Goal: Obtain resource: Obtain resource

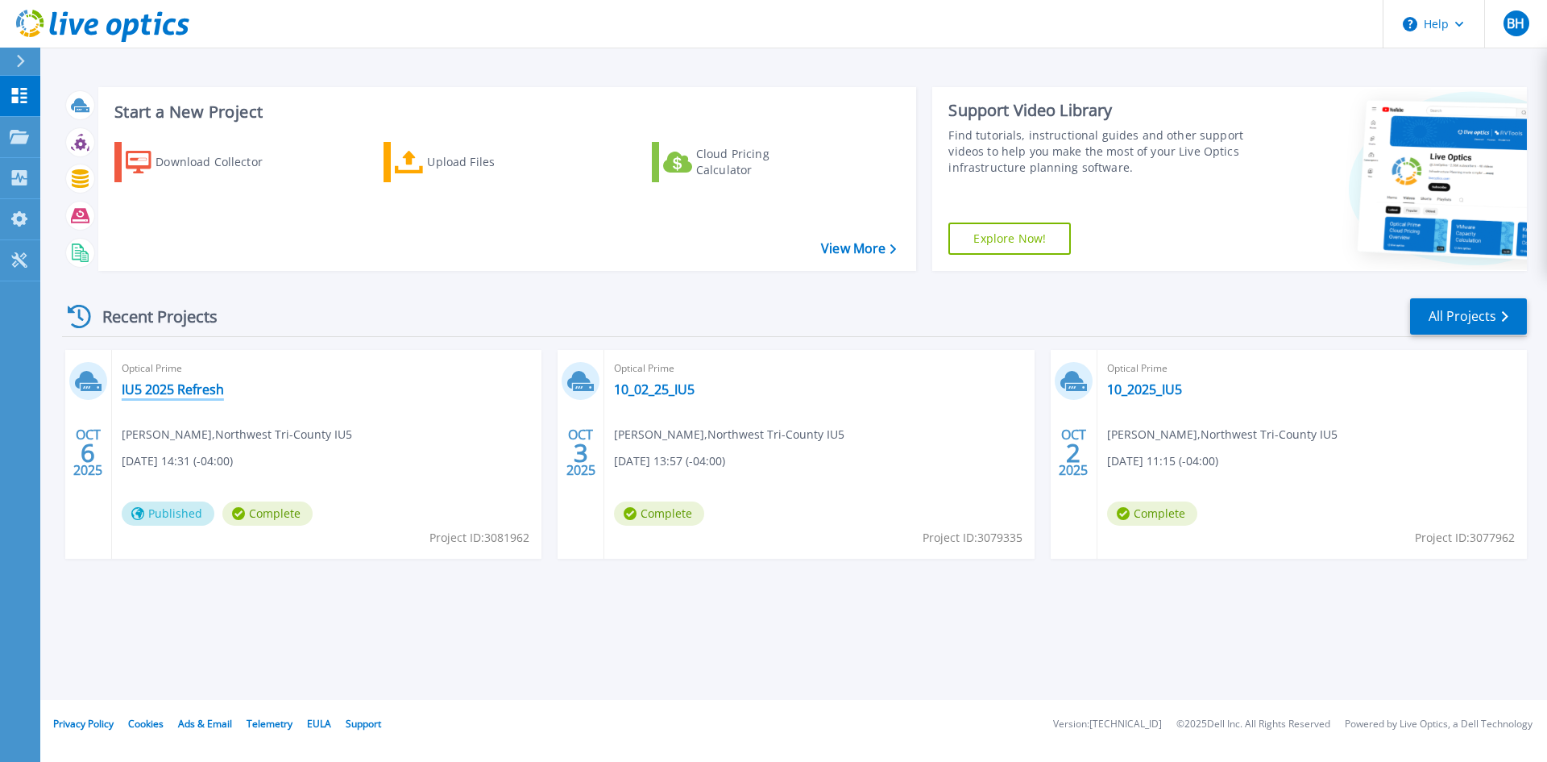
click at [212, 387] on link "IU5 2025 Refresh" at bounding box center [173, 389] width 102 height 16
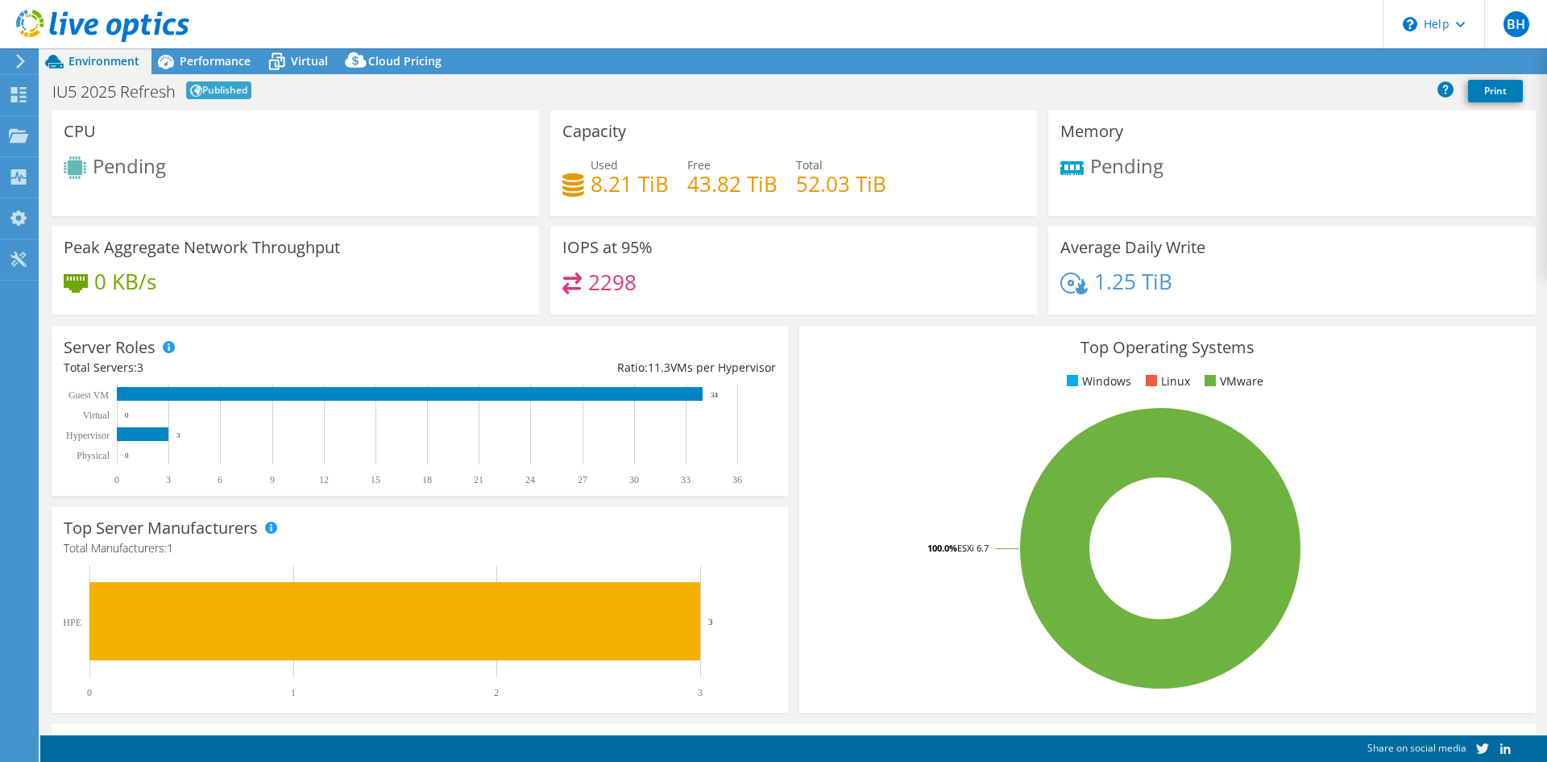
select select "USD"
click at [1250, 57] on link "Reports" at bounding box center [1274, 61] width 77 height 25
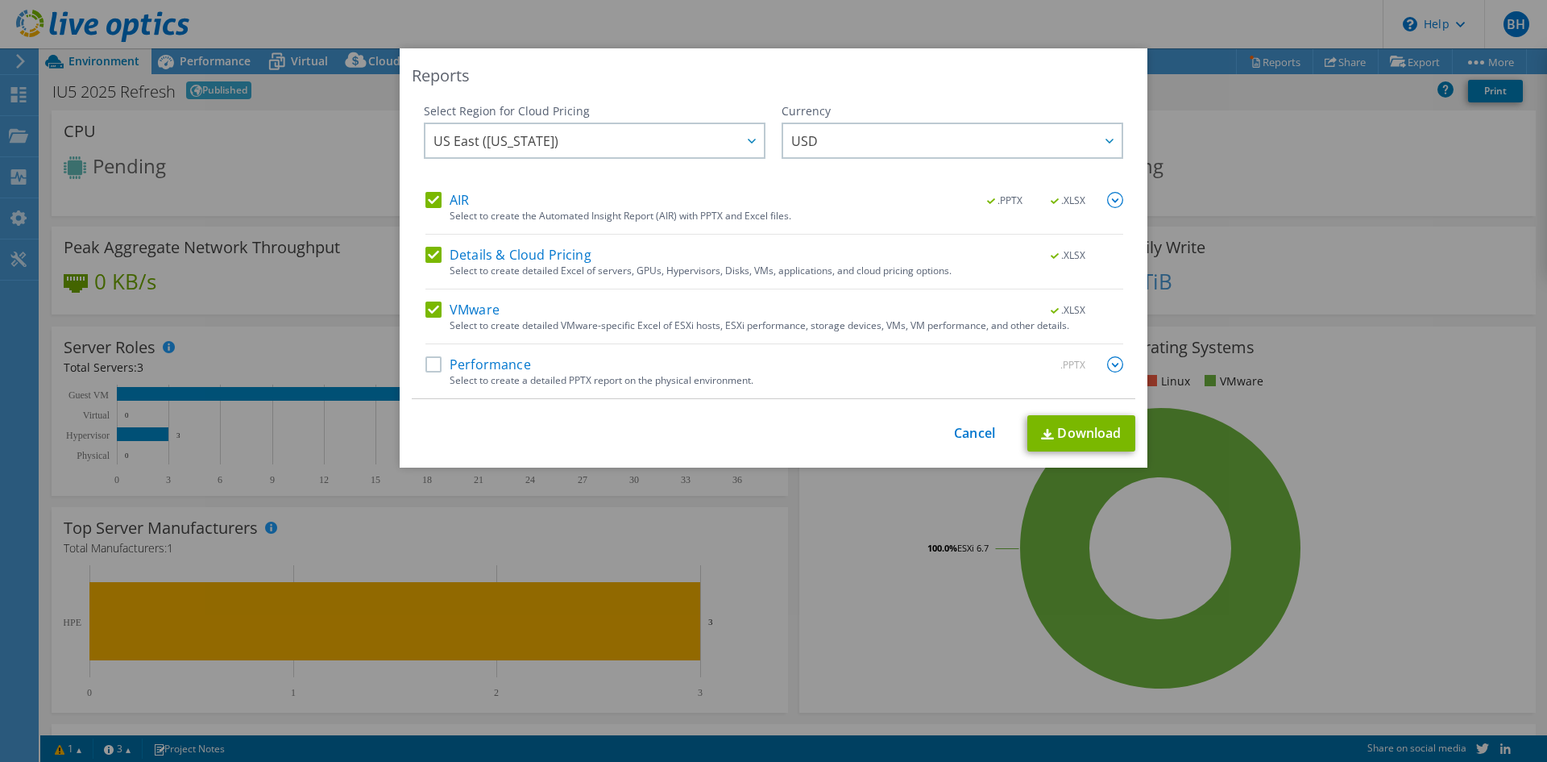
click at [430, 200] on label "AIR" at bounding box center [448, 200] width 44 height 16
click at [0, 0] on input "AIR" at bounding box center [0, 0] width 0 height 0
click at [429, 251] on label "Details & Cloud Pricing" at bounding box center [509, 255] width 166 height 16
click at [0, 0] on input "Details & Cloud Pricing" at bounding box center [0, 0] width 0 height 0
click at [1070, 437] on link "Download" at bounding box center [1082, 433] width 108 height 36
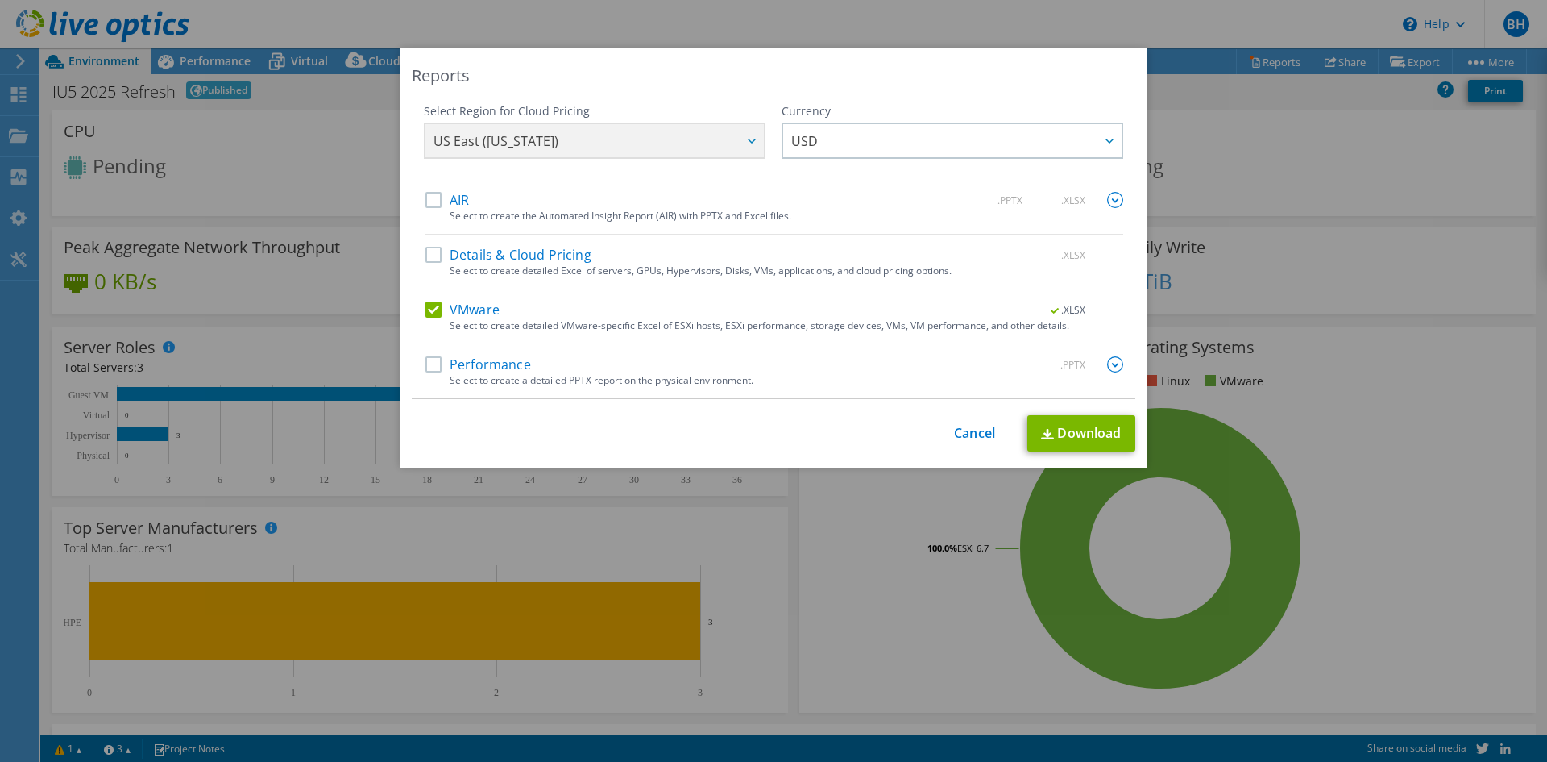
click at [979, 437] on link "Cancel" at bounding box center [974, 433] width 41 height 15
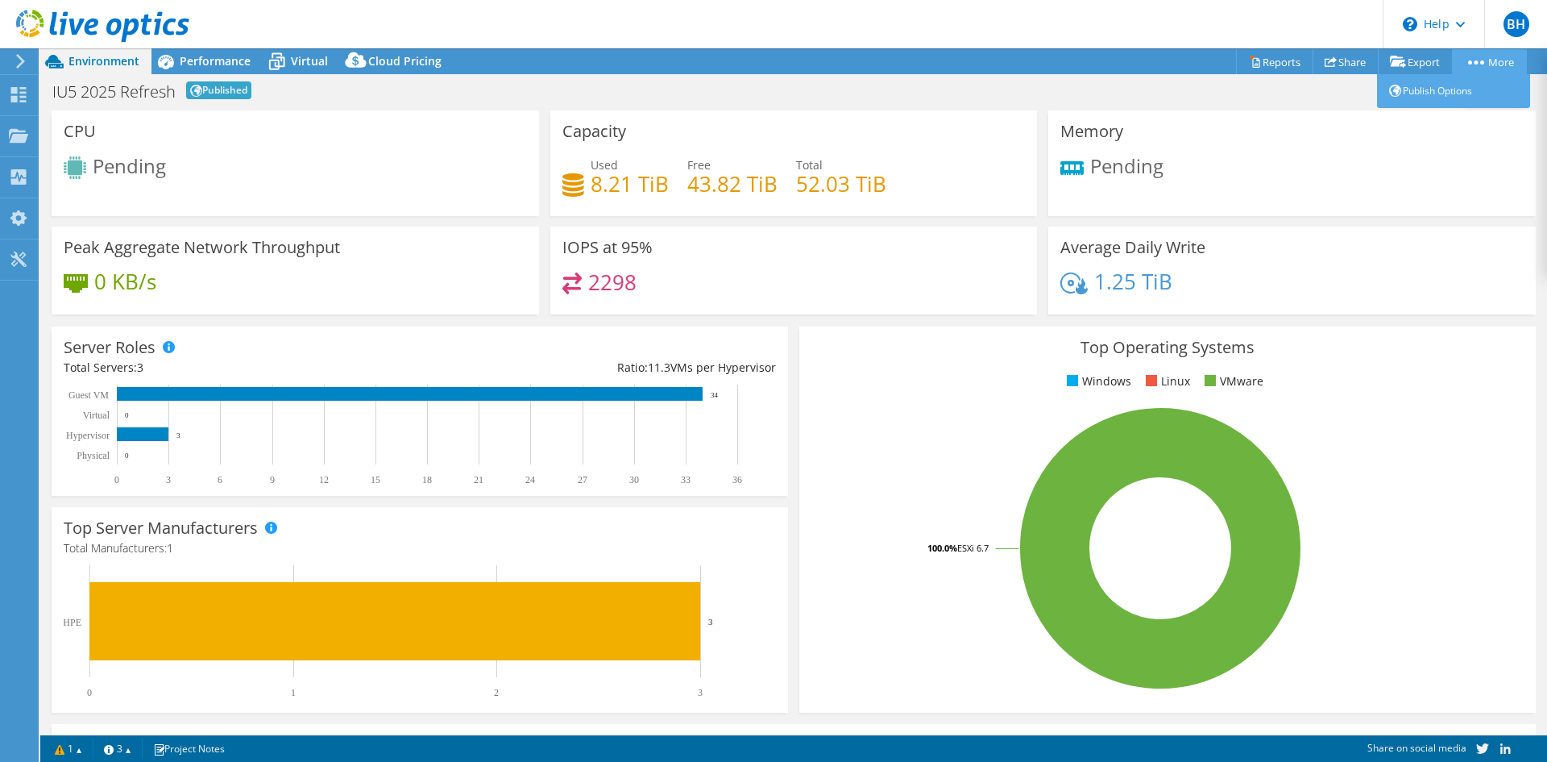
click at [1463, 66] on link "More" at bounding box center [1489, 61] width 75 height 25
click at [1456, 88] on link "Publish Options" at bounding box center [1453, 91] width 153 height 34
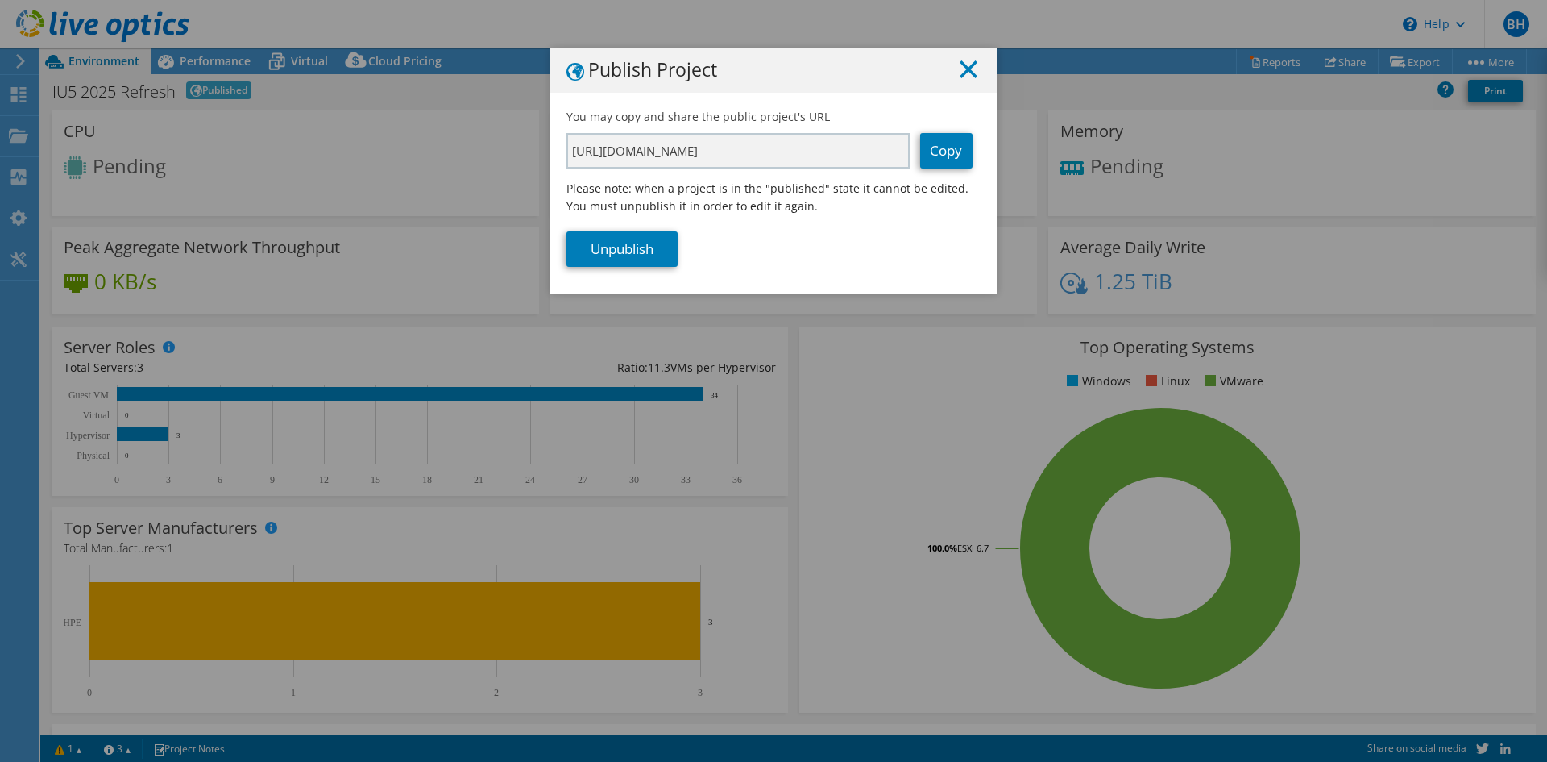
click at [960, 64] on icon at bounding box center [969, 69] width 18 height 18
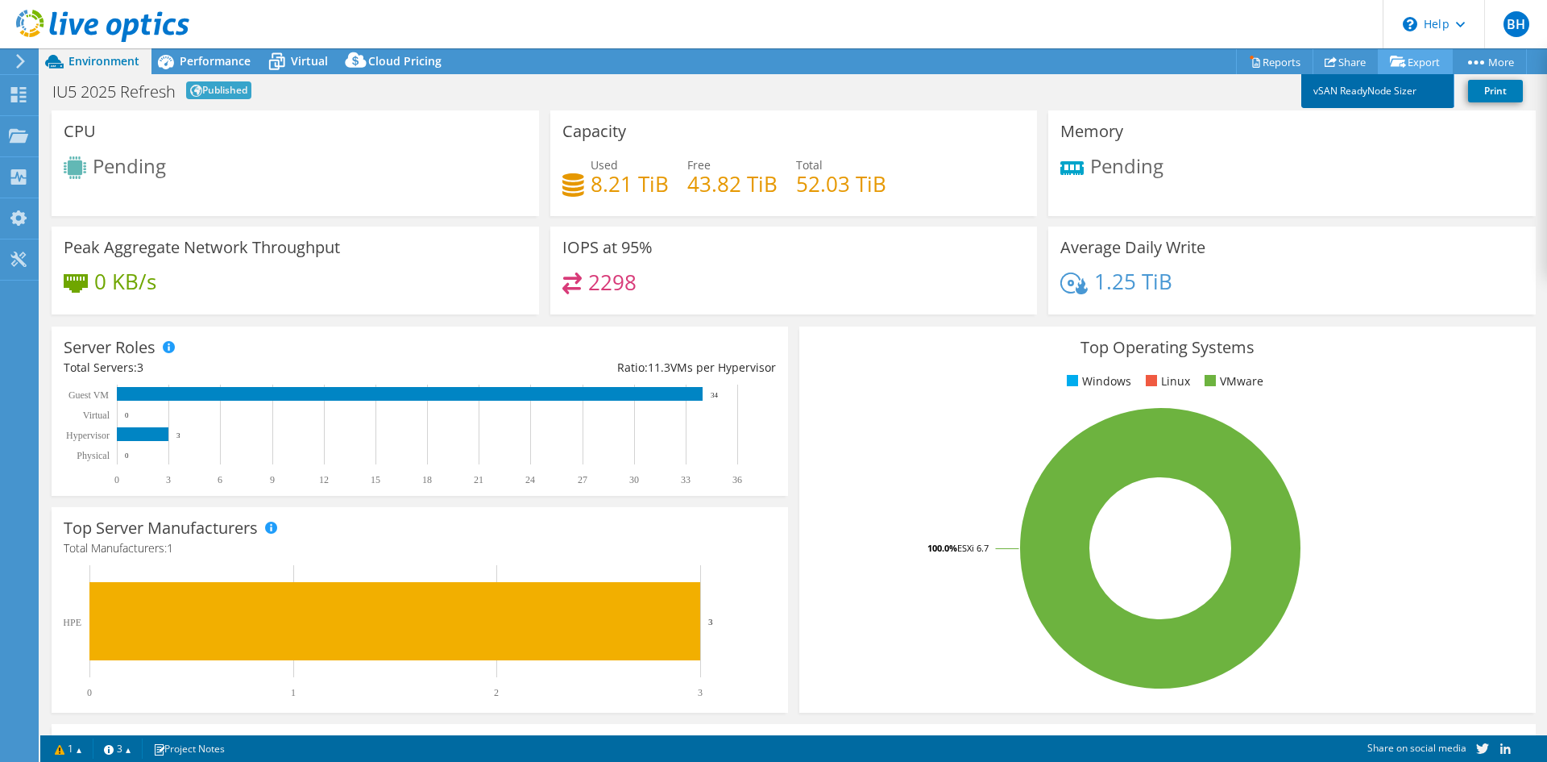
click at [1397, 85] on link "vSAN ReadyNode Sizer" at bounding box center [1378, 91] width 153 height 34
click at [305, 66] on span "Virtual" at bounding box center [309, 60] width 37 height 15
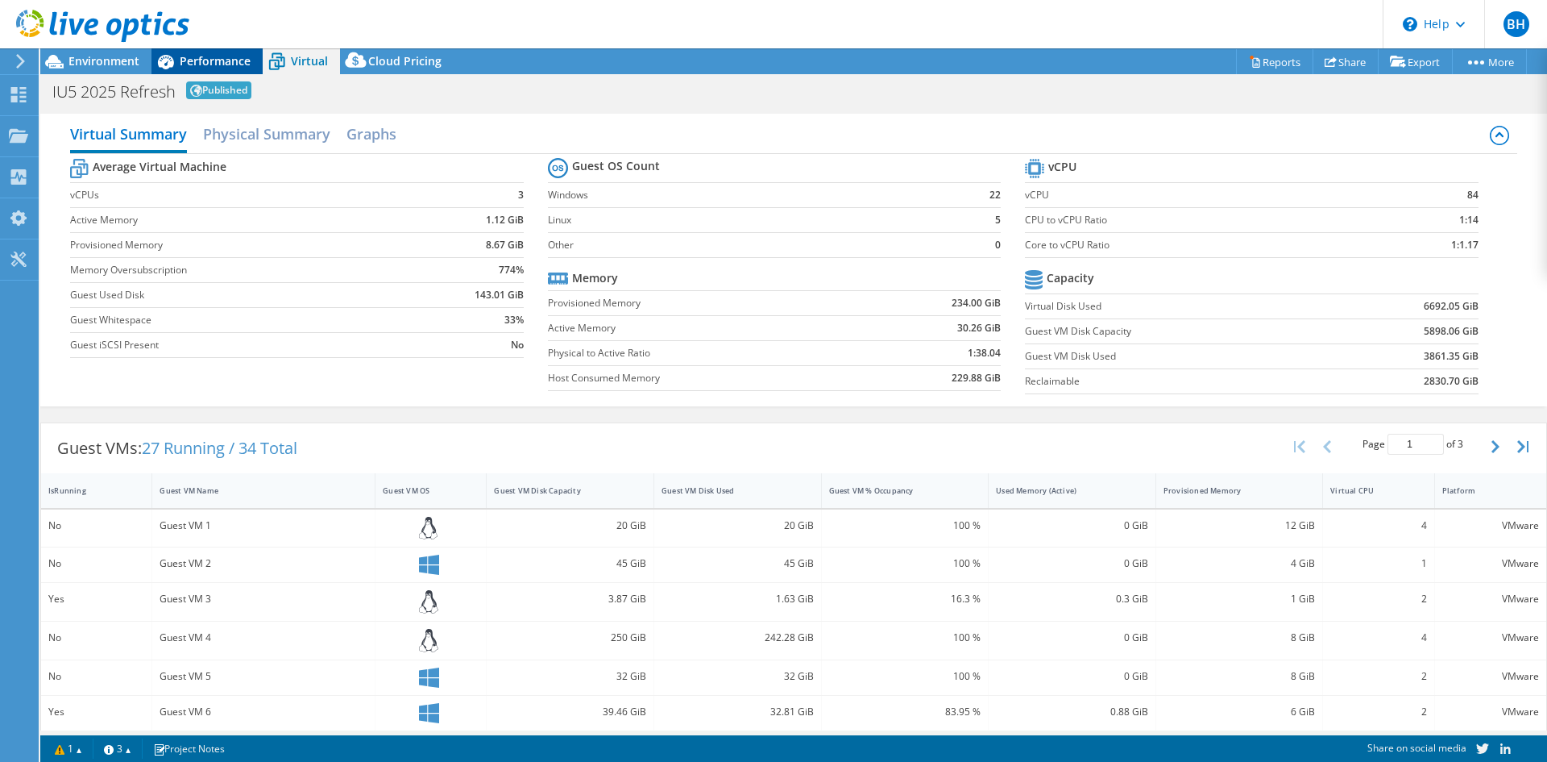
click at [227, 73] on div "Performance" at bounding box center [207, 61] width 111 height 26
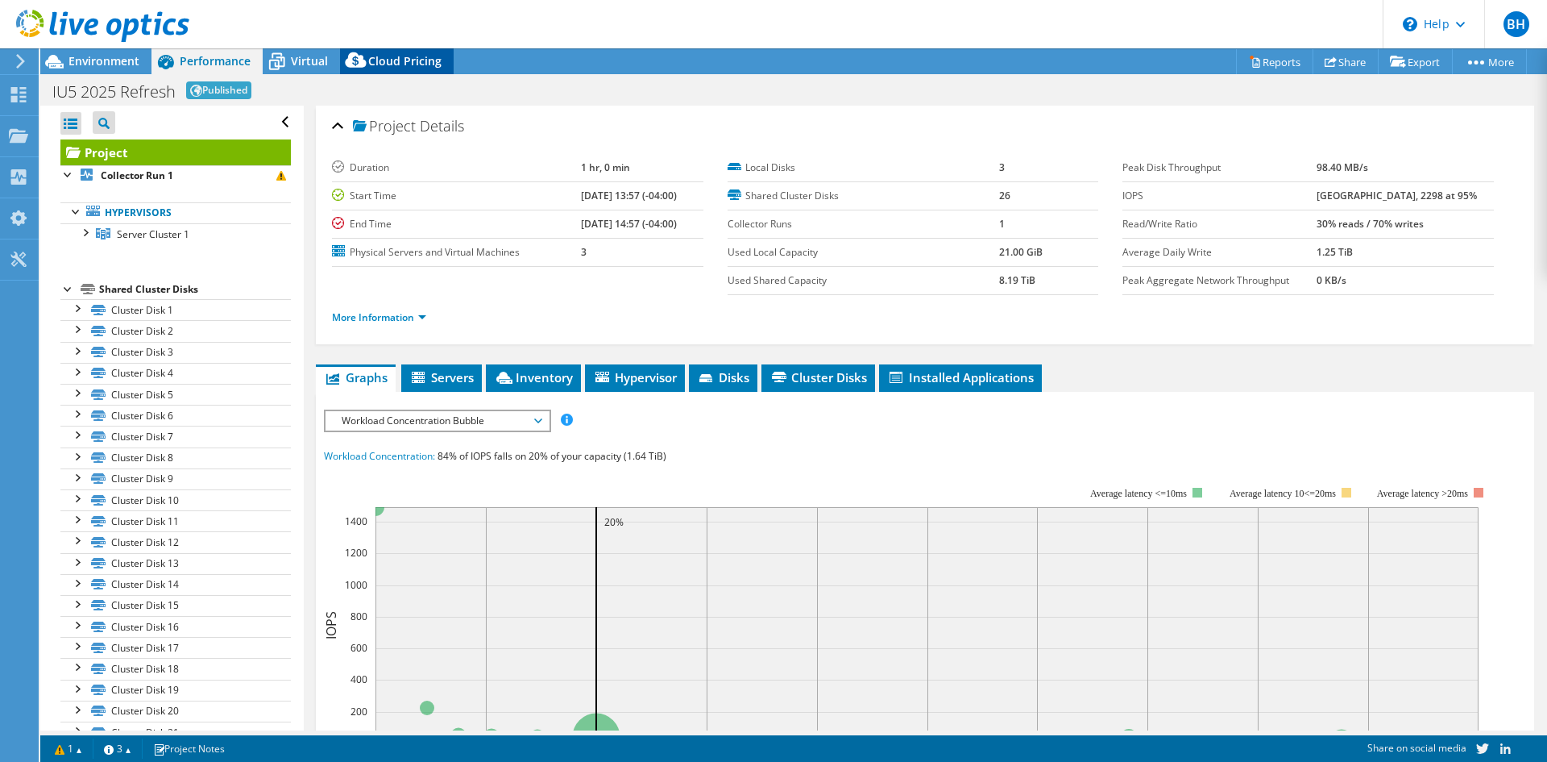
click at [387, 60] on span "Cloud Pricing" at bounding box center [404, 60] width 73 height 15
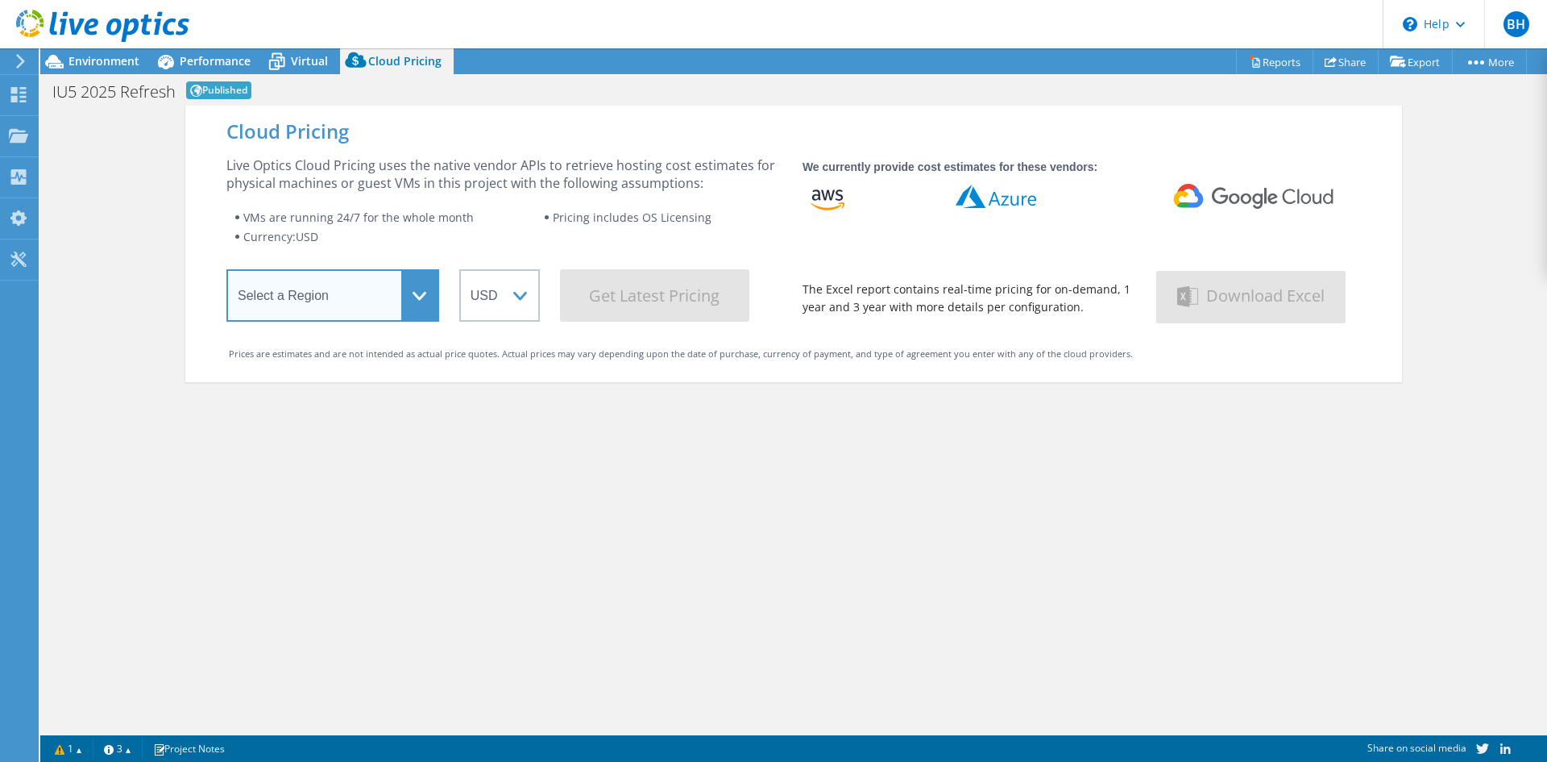
click at [401, 294] on select "Select a Region [GEOGRAPHIC_DATA] ([GEOGRAPHIC_DATA]) [GEOGRAPHIC_DATA] ([GEOGR…" at bounding box center [332, 295] width 213 height 52
select select "USEast"
click at [226, 272] on select "Select a Region [GEOGRAPHIC_DATA] ([GEOGRAPHIC_DATA]) [GEOGRAPHIC_DATA] ([GEOGR…" at bounding box center [332, 295] width 213 height 52
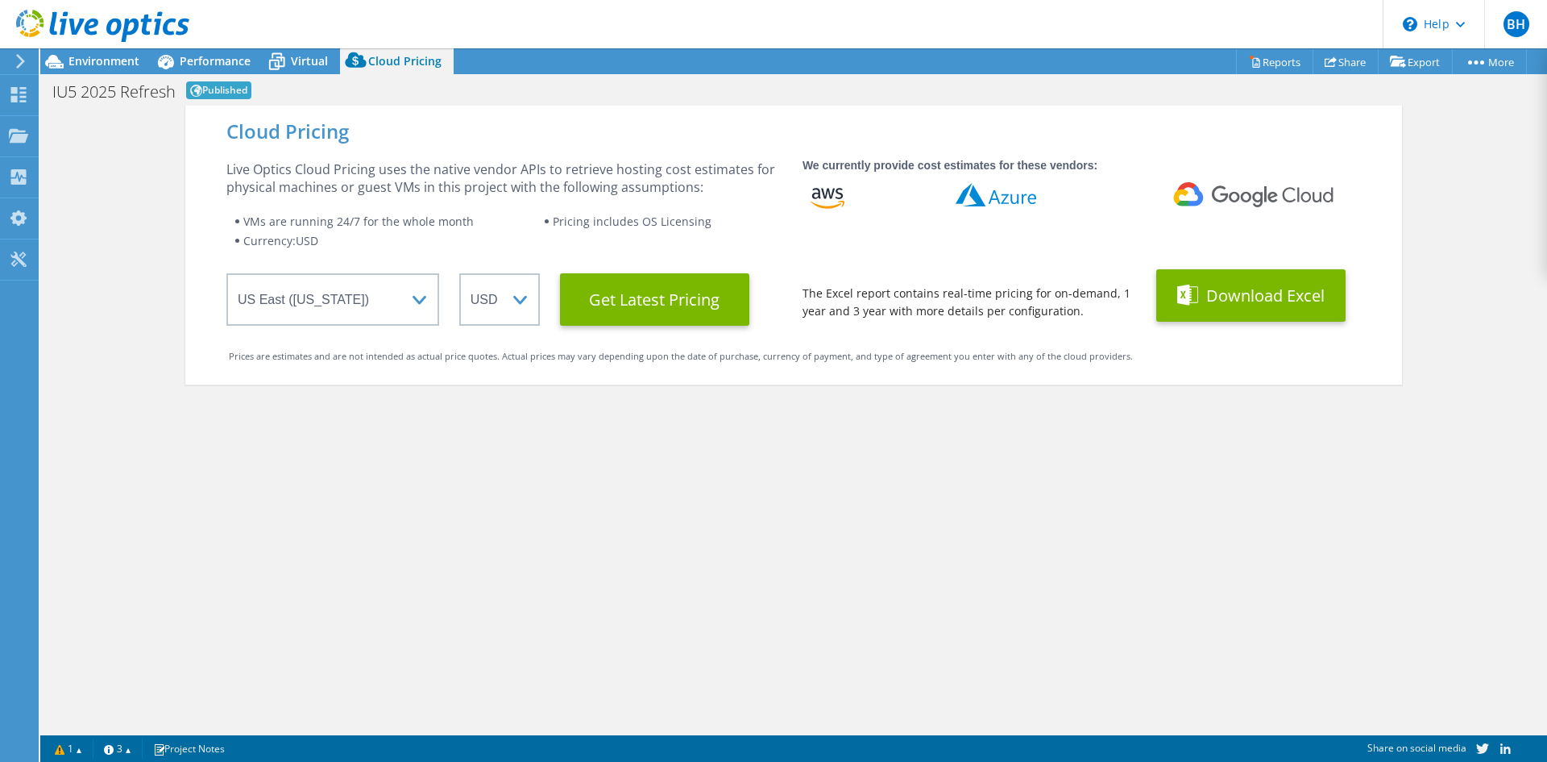
click at [1231, 301] on button "Download Excel" at bounding box center [1251, 295] width 189 height 52
